Goal: Task Accomplishment & Management: Use online tool/utility

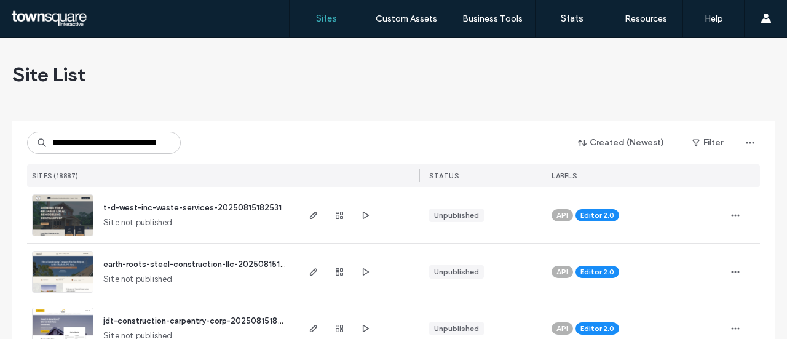
type input "**********"
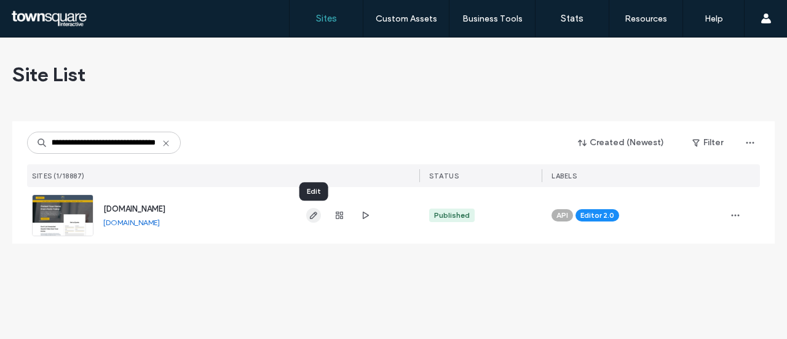
click at [311, 218] on use "button" at bounding box center [313, 215] width 7 height 7
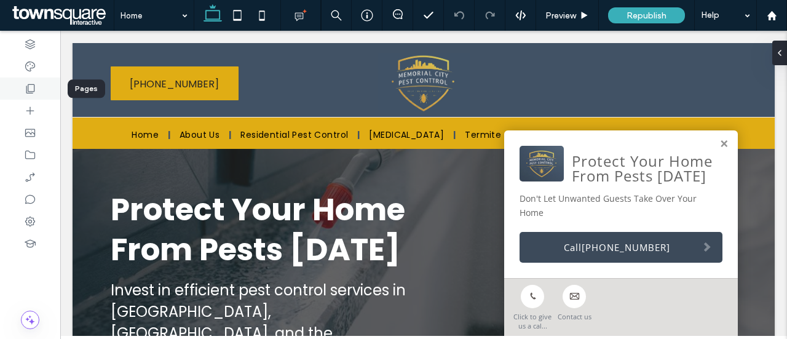
click at [34, 87] on icon at bounding box center [30, 88] width 12 height 12
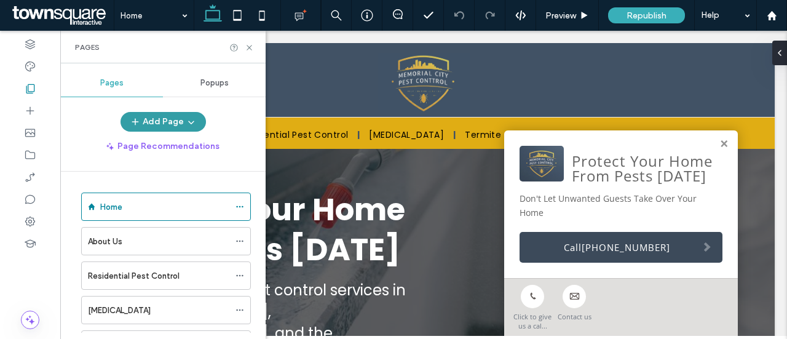
click at [182, 118] on button "Add Page" at bounding box center [163, 122] width 85 height 20
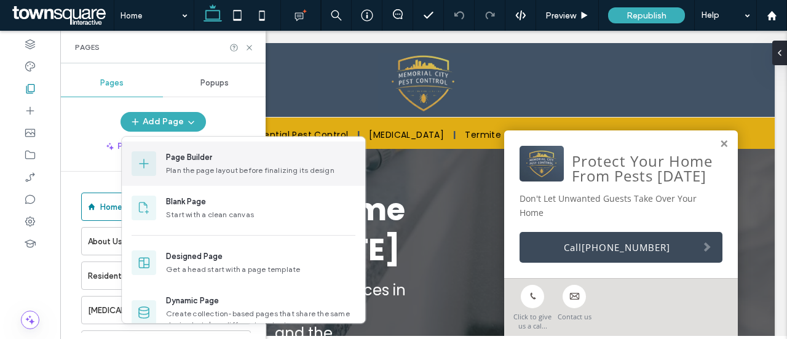
click at [198, 159] on div "Page Builder" at bounding box center [189, 157] width 46 height 12
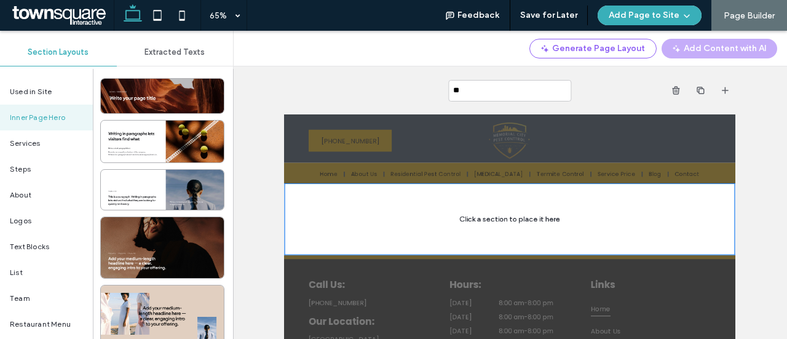
type input "***"
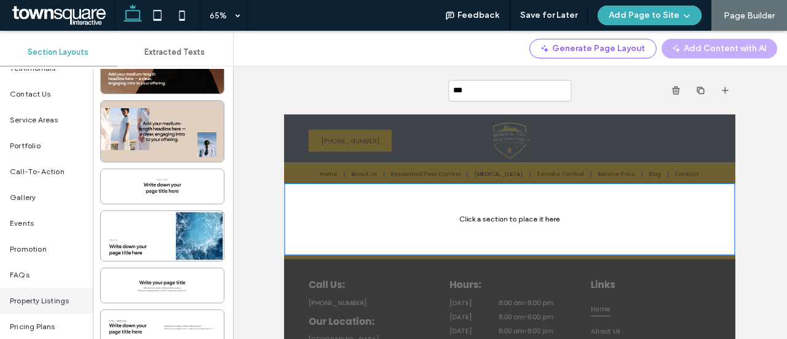
scroll to position [308, 0]
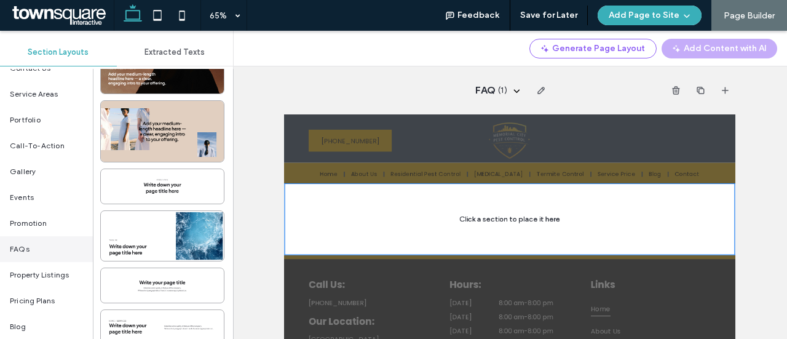
click at [31, 248] on div "FAQs" at bounding box center [46, 249] width 93 height 26
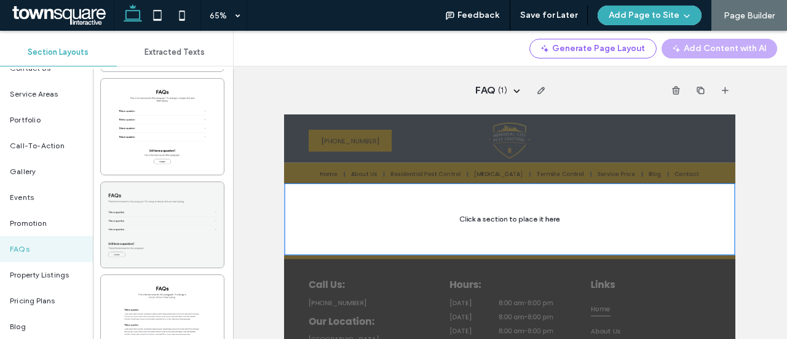
scroll to position [431, 0]
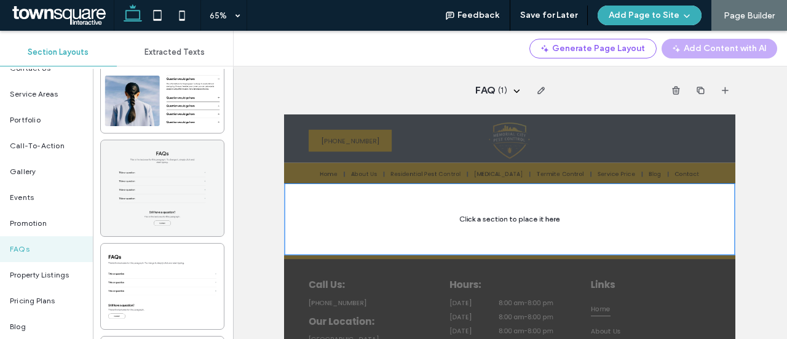
click at [177, 183] on div at bounding box center [162, 188] width 123 height 96
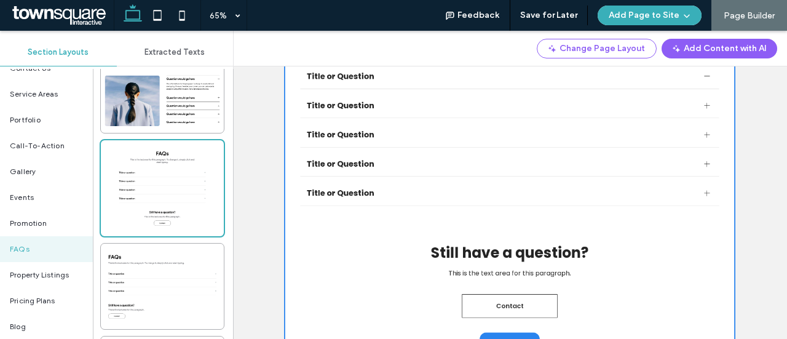
scroll to position [0, 0]
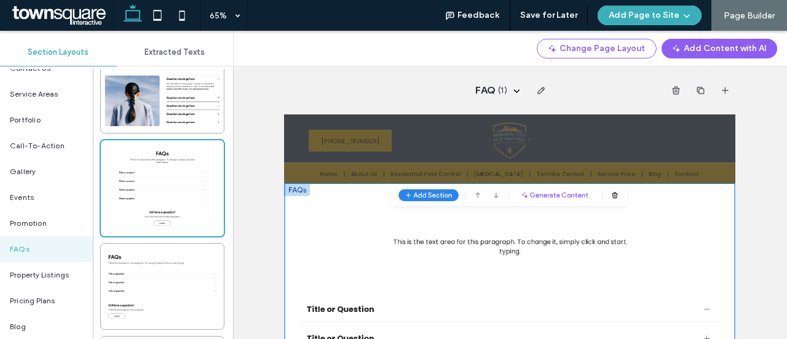
click at [372, 258] on div "FAQs This is the text area for this paragraph. To change it, simply click and s…" at bounding box center [631, 295] width 694 height 150
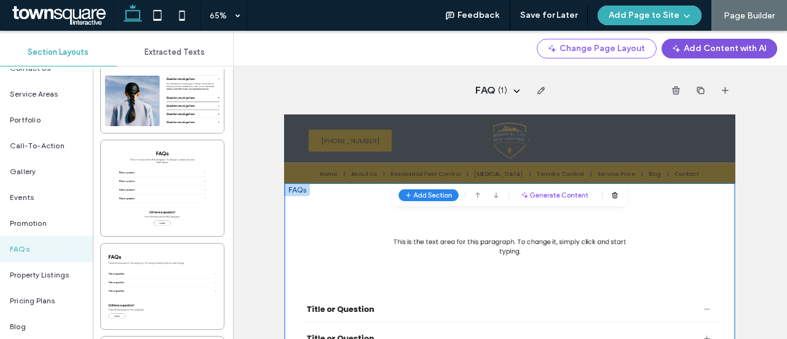
click at [710, 51] on button "Add Content with AI" at bounding box center [720, 49] width 116 height 20
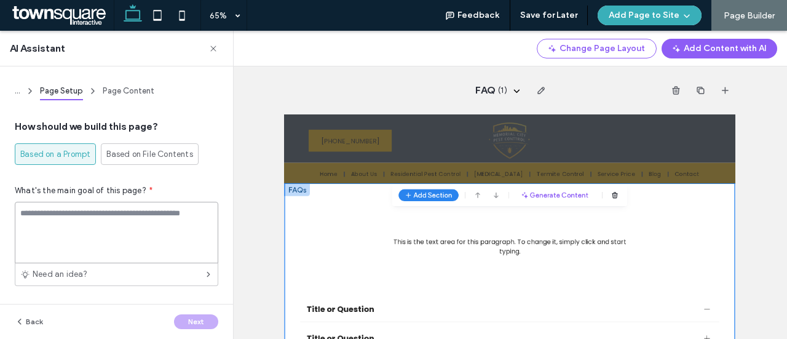
click at [104, 215] on textarea at bounding box center [117, 233] width 204 height 62
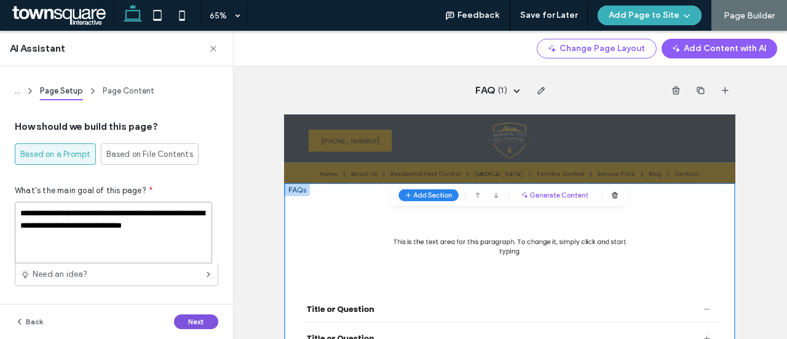
type textarea "**********"
click at [190, 322] on button "Next" at bounding box center [196, 321] width 44 height 15
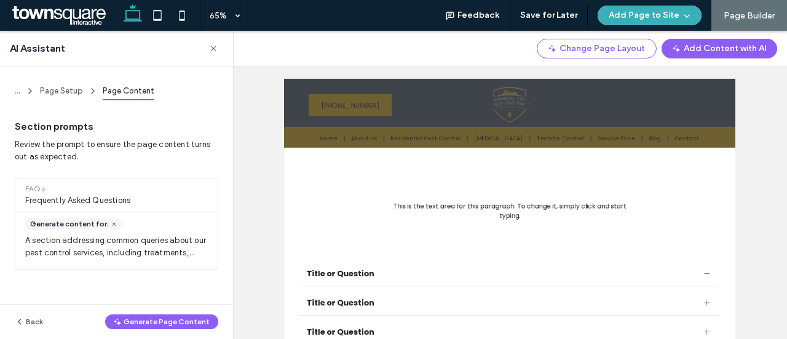
scroll to position [62, 0]
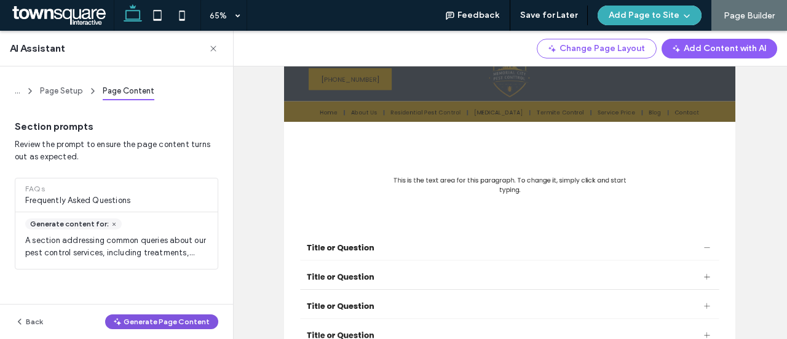
click at [150, 324] on button "Generate Page Content" at bounding box center [161, 321] width 113 height 15
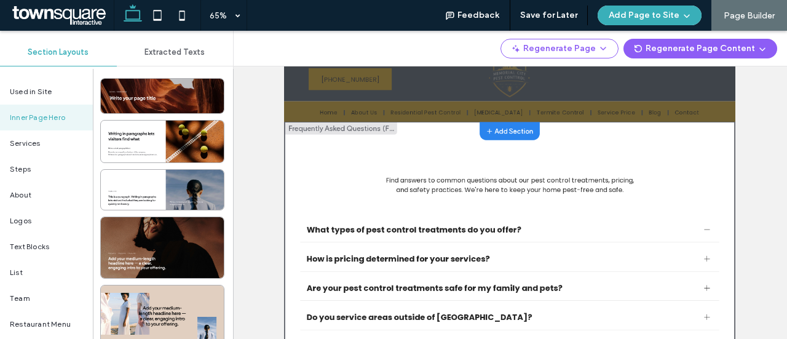
scroll to position [123, 0]
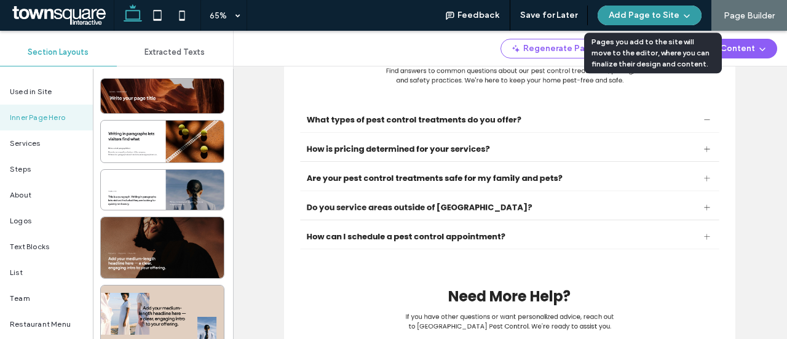
click at [656, 16] on button "Add Page to Site" at bounding box center [650, 16] width 104 height 20
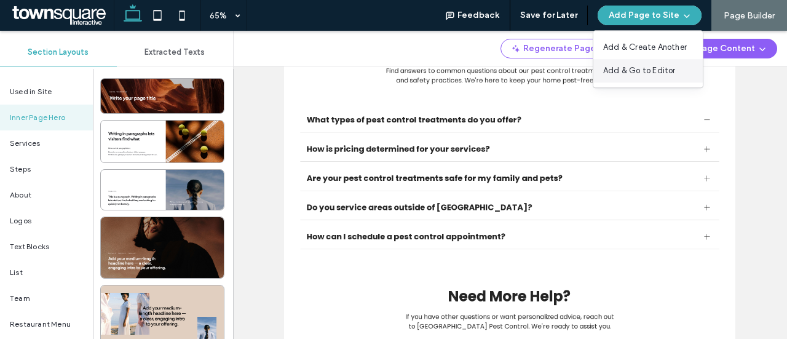
click at [639, 74] on span "Add & Go to Editor" at bounding box center [639, 71] width 73 height 12
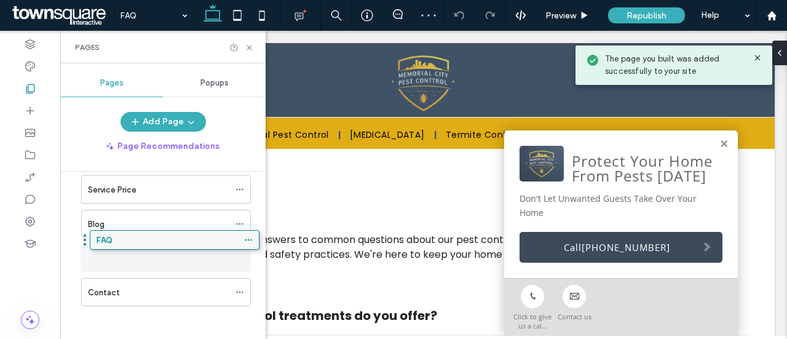
drag, startPoint x: 117, startPoint y: 287, endPoint x: 125, endPoint y: 243, distance: 44.5
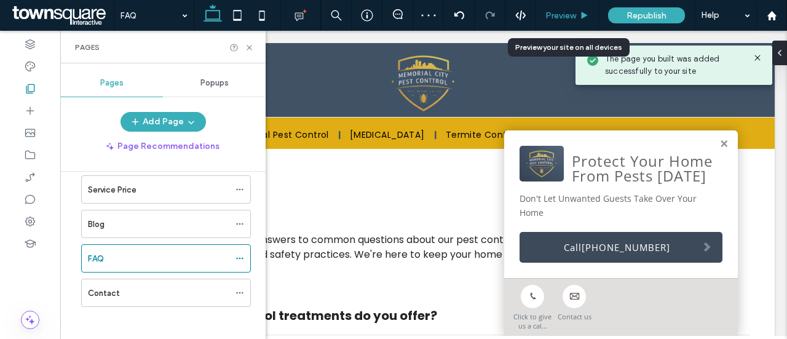
click at [583, 18] on use at bounding box center [585, 15] width 6 height 7
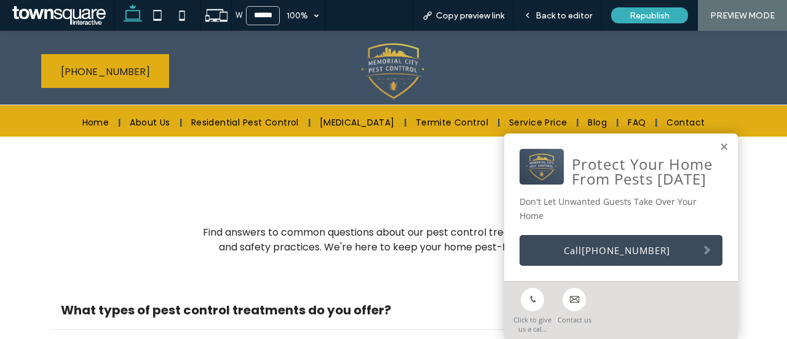
click at [624, 117] on link "FAQ" at bounding box center [637, 122] width 36 height 13
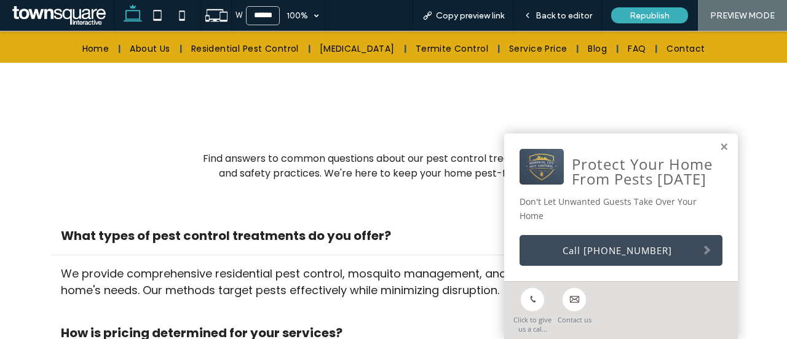
scroll to position [123, 0]
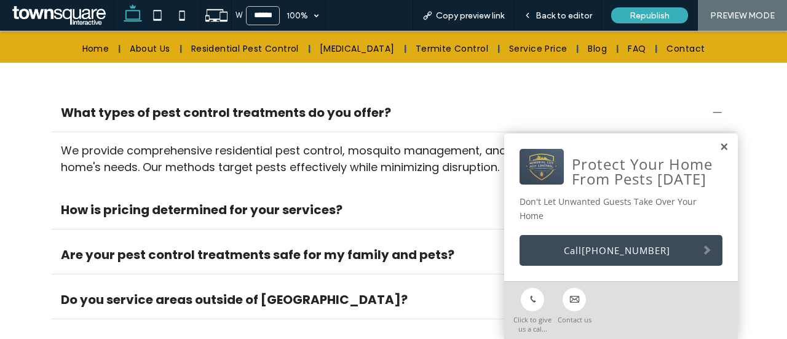
click at [720, 146] on link at bounding box center [724, 147] width 9 height 10
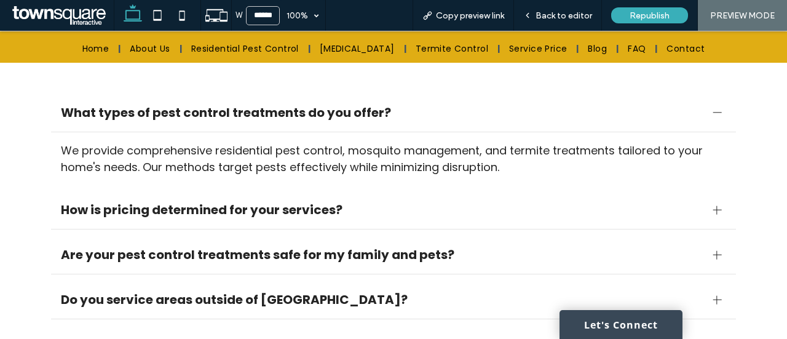
scroll to position [185, 0]
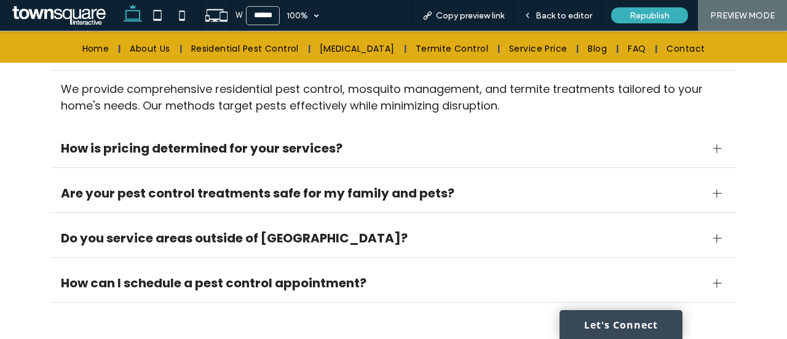
click at [708, 157] on div at bounding box center [717, 148] width 18 height 18
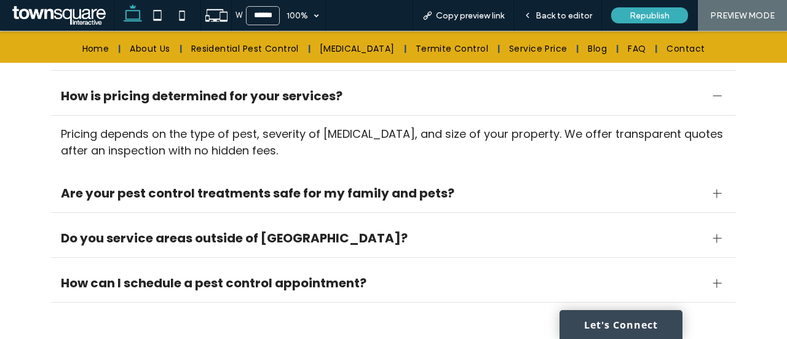
drag, startPoint x: 712, startPoint y: 110, endPoint x: 710, endPoint y: 134, distance: 24.1
click at [717, 100] on div at bounding box center [717, 96] width 1 height 9
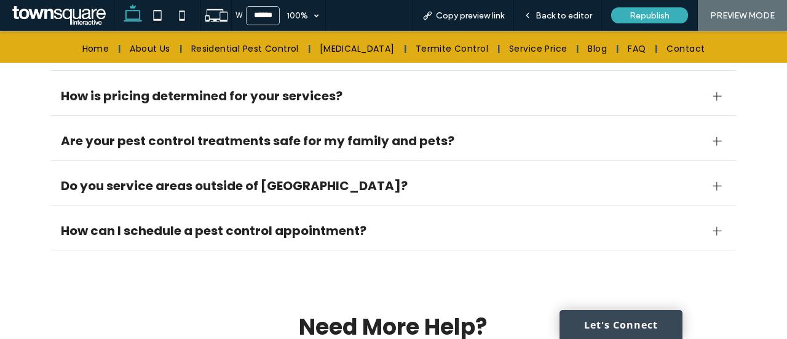
click at [713, 145] on div at bounding box center [717, 141] width 9 height 9
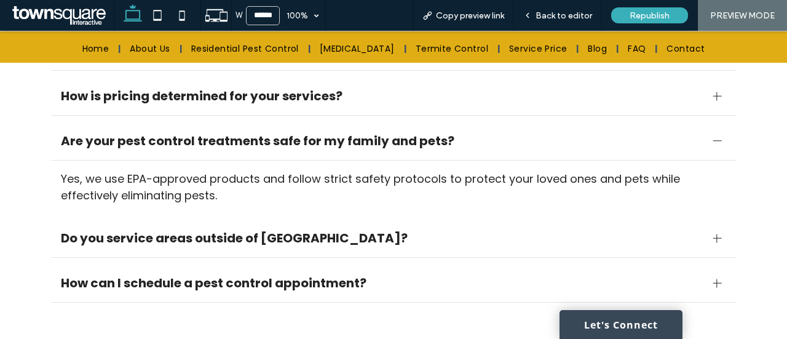
click at [713, 145] on div at bounding box center [717, 141] width 9 height 9
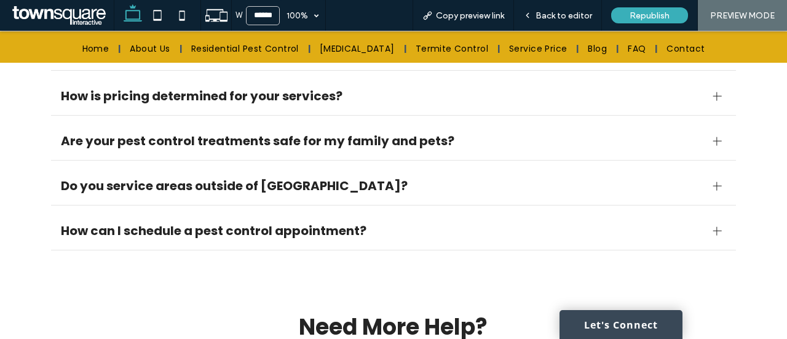
click at [715, 191] on div "Do you service areas outside of [GEOGRAPHIC_DATA]?" at bounding box center [394, 186] width 686 height 39
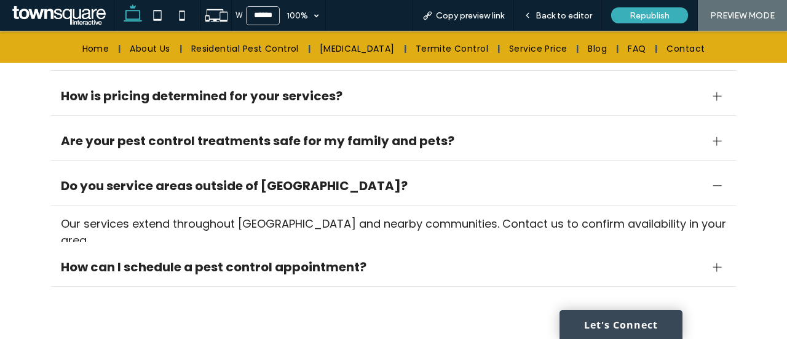
click at [715, 195] on div at bounding box center [717, 186] width 18 height 18
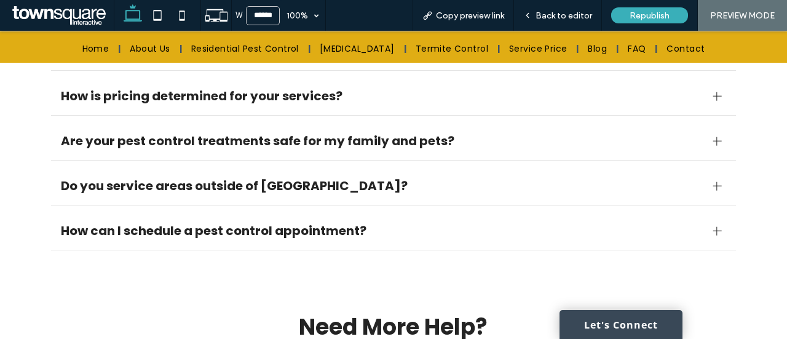
click at [713, 235] on div at bounding box center [717, 230] width 9 height 9
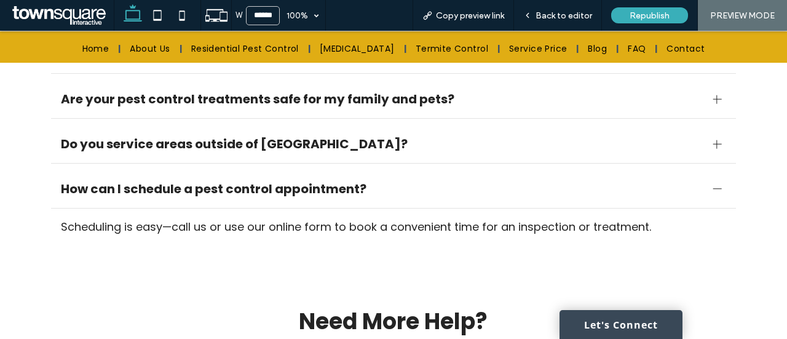
scroll to position [246, 0]
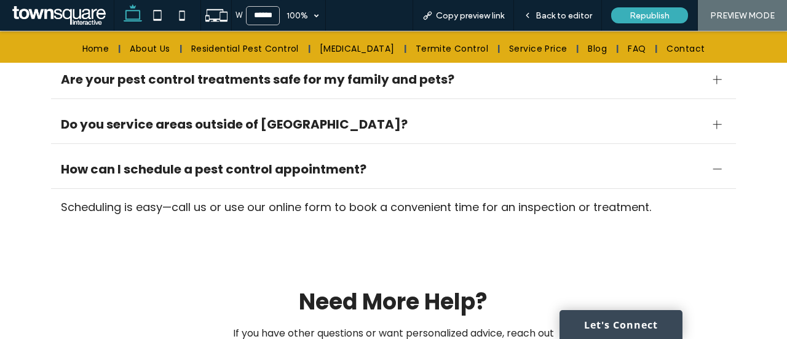
click at [716, 189] on div "How can I schedule a pest control appointment?" at bounding box center [394, 169] width 686 height 39
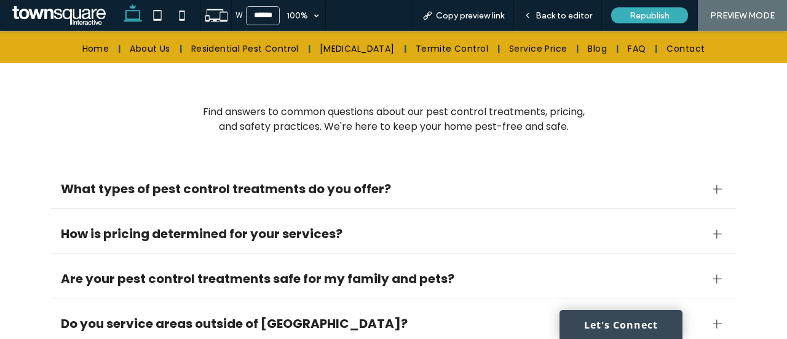
scroll to position [0, 0]
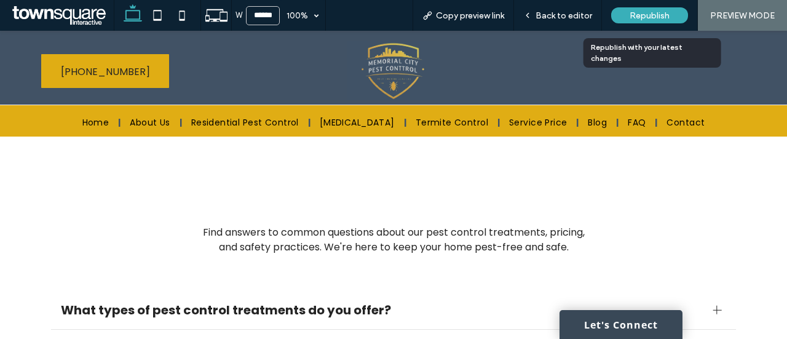
click at [647, 15] on span "Republish" at bounding box center [650, 15] width 40 height 10
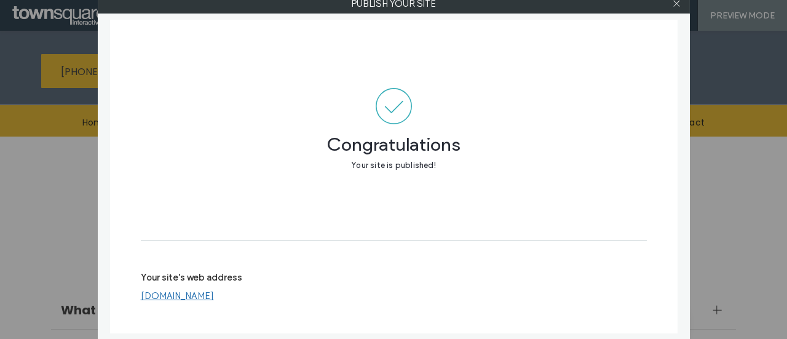
click at [214, 296] on link "[DOMAIN_NAME]" at bounding box center [177, 295] width 73 height 11
